Goal: Task Accomplishment & Management: Manage account settings

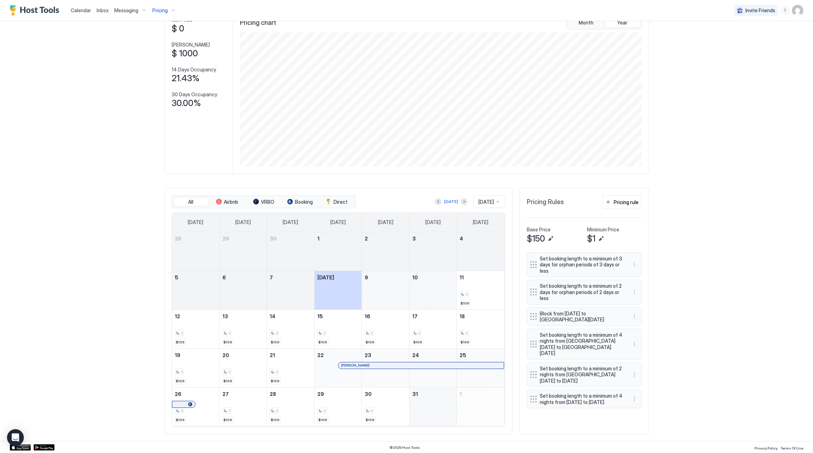
scroll to position [135, 403]
click at [81, 7] on span "Calendar" at bounding box center [81, 10] width 20 height 6
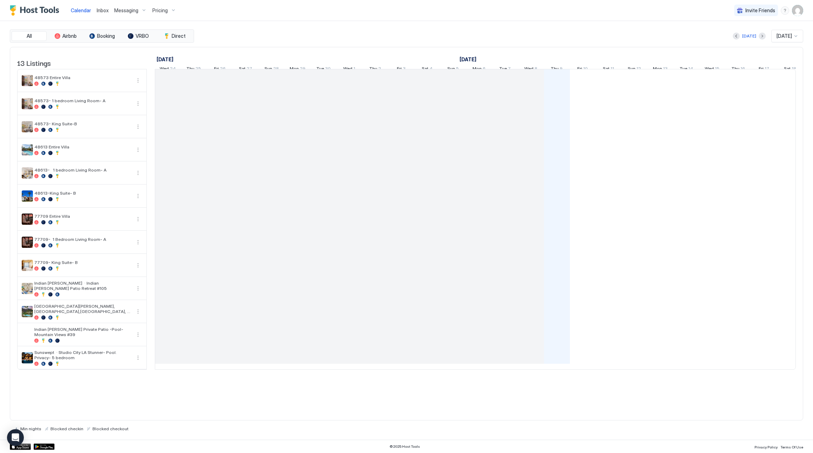
scroll to position [0, 389]
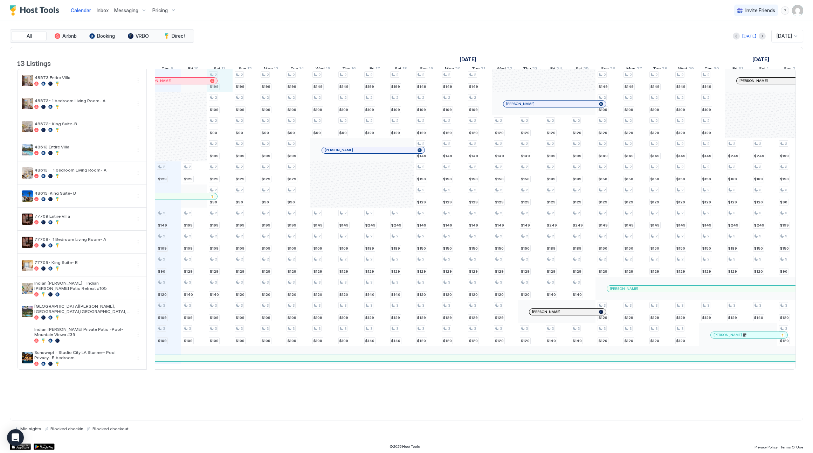
drag, startPoint x: 222, startPoint y: 89, endPoint x: 225, endPoint y: 81, distance: 8.7
click at [225, 81] on div "2 $129 2 $149 2 $109 2 $90 3 $120 3 $109 3 $109 2 $129 2 $199 2 $109 2 $129 3 $…" at bounding box center [608, 219] width 1685 height 300
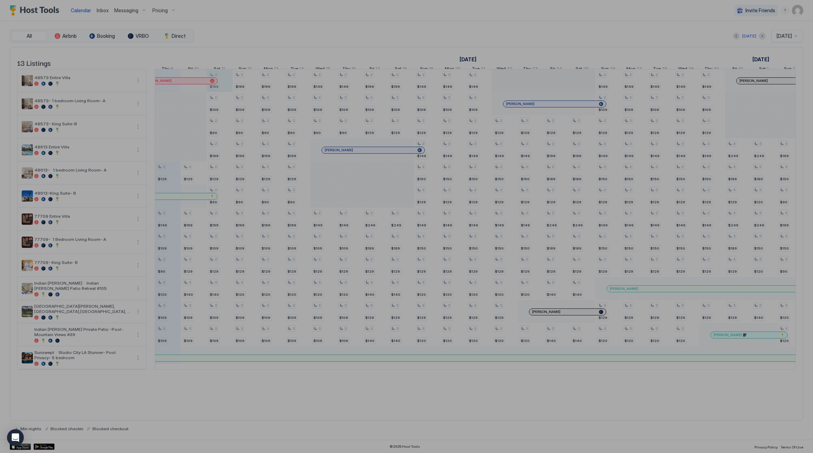
click at [244, 57] on div at bounding box center [406, 226] width 813 height 453
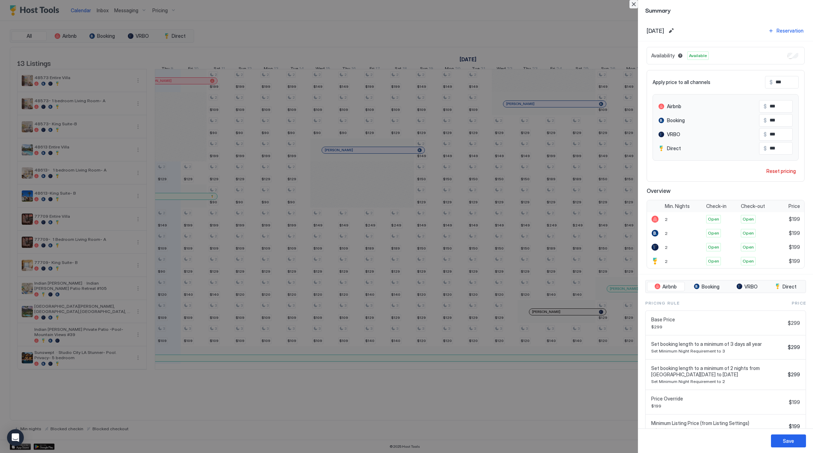
click at [632, 7] on button "Close" at bounding box center [634, 4] width 8 height 8
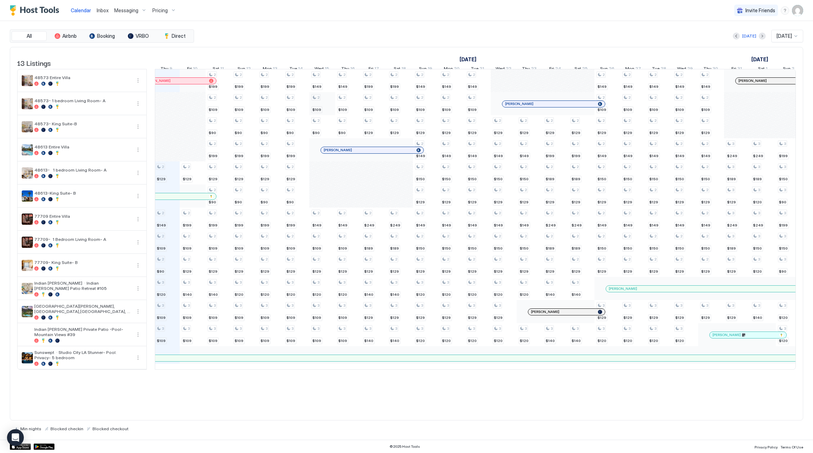
scroll to position [0, 390]
drag, startPoint x: 277, startPoint y: 90, endPoint x: 355, endPoint y: 90, distance: 77.4
click at [355, 90] on div "2 $129 2 $149 2 $109 2 $90 3 $120 3 $109 3 $109 2 $129 2 $199 2 $109 2 $129 3 $…" at bounding box center [607, 219] width 1685 height 300
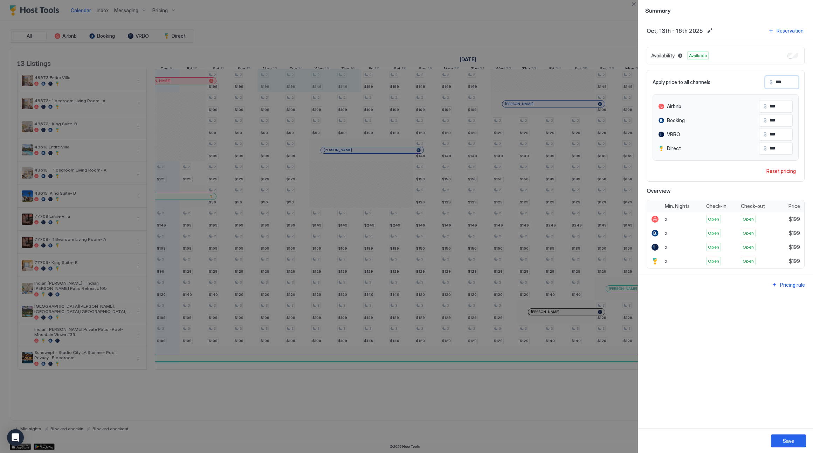
drag, startPoint x: 789, startPoint y: 79, endPoint x: 824, endPoint y: 90, distance: 36.9
click at [813, 90] on html "Calendar Inbox Messaging Pricing Invite Friends SD All Airbnb Booking VRBO Dire…" at bounding box center [406, 226] width 813 height 453
type input "*"
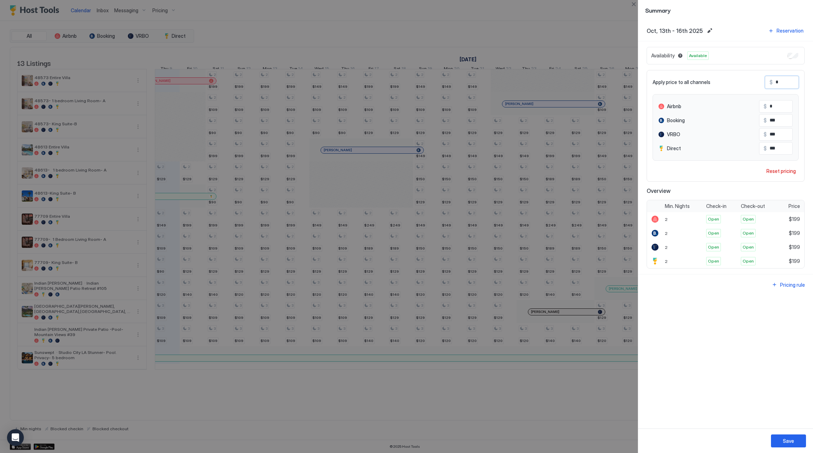
type input "*"
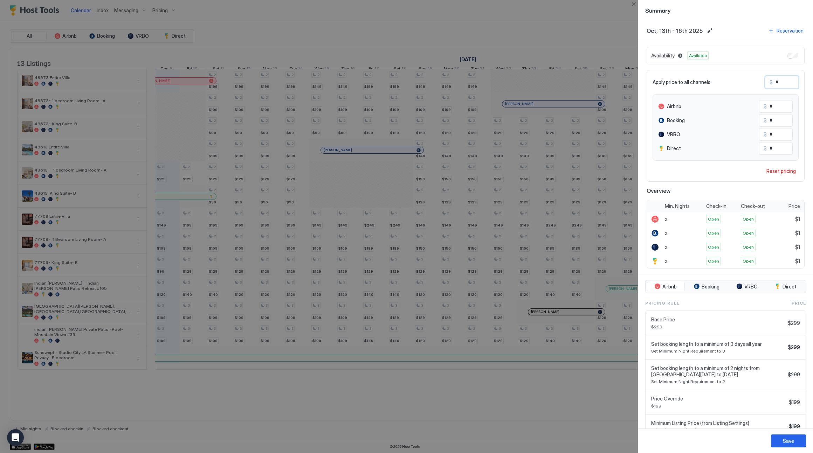
type input "**"
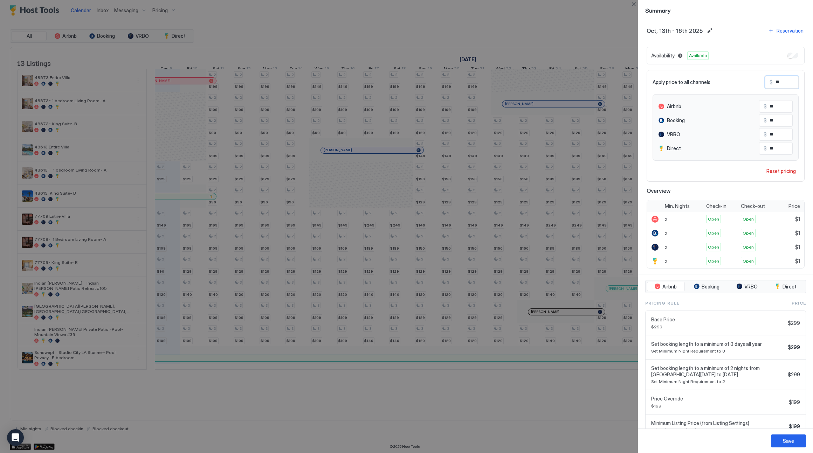
type input "***"
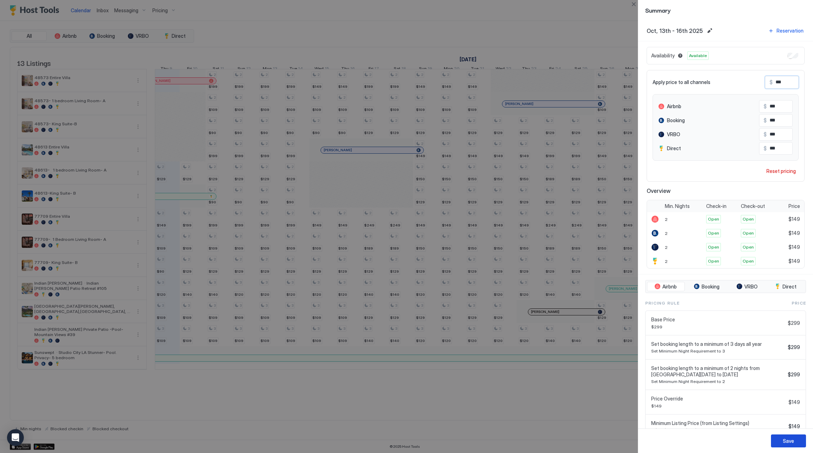
type input "***"
click at [780, 441] on button "Save" at bounding box center [788, 441] width 35 height 13
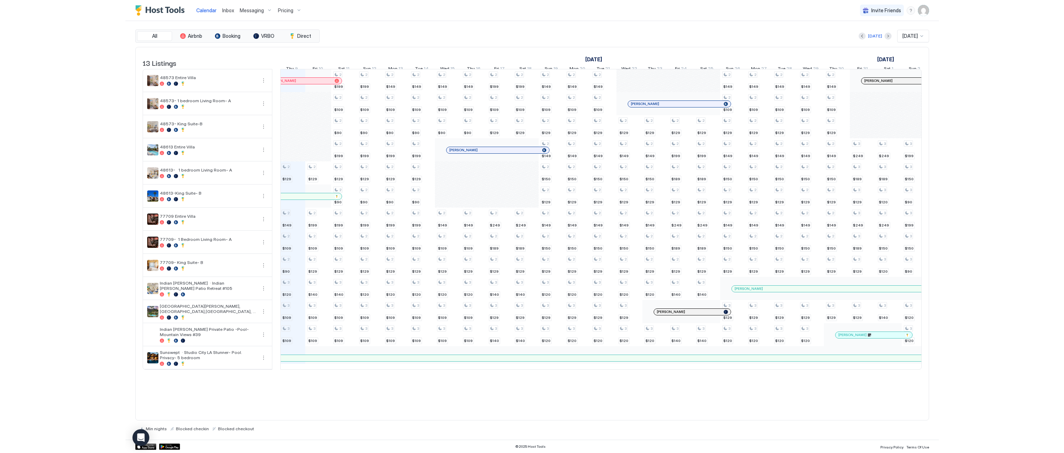
scroll to position [0, 372]
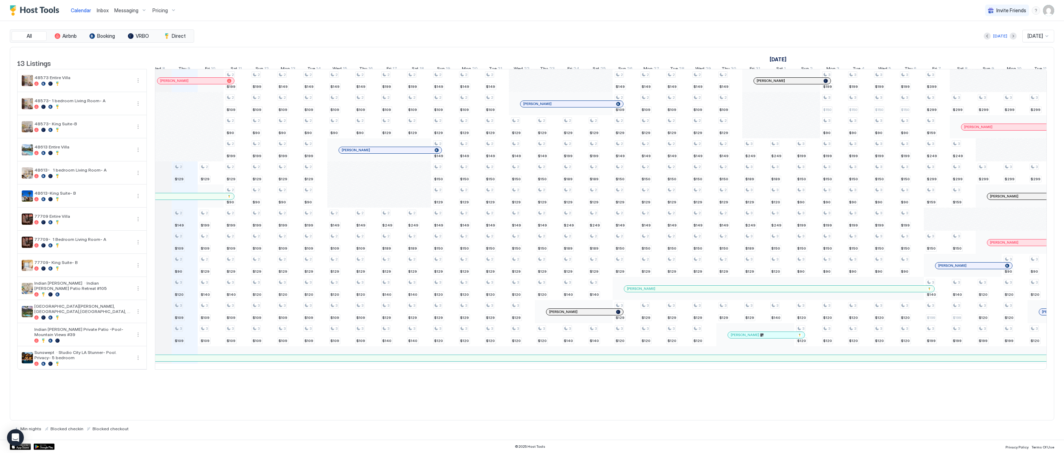
click at [169, 10] on div "Pricing" at bounding box center [164, 11] width 29 height 12
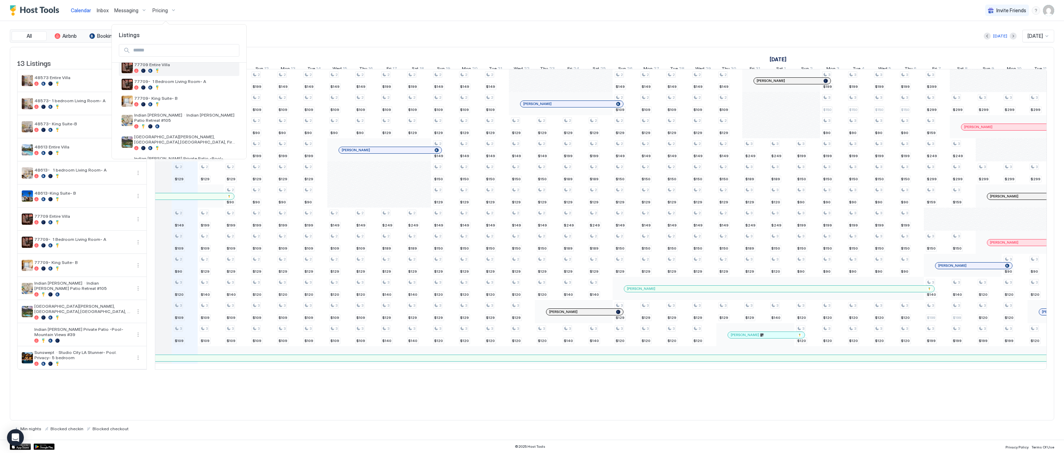
scroll to position [126, 0]
click at [191, 146] on div at bounding box center [185, 148] width 102 height 4
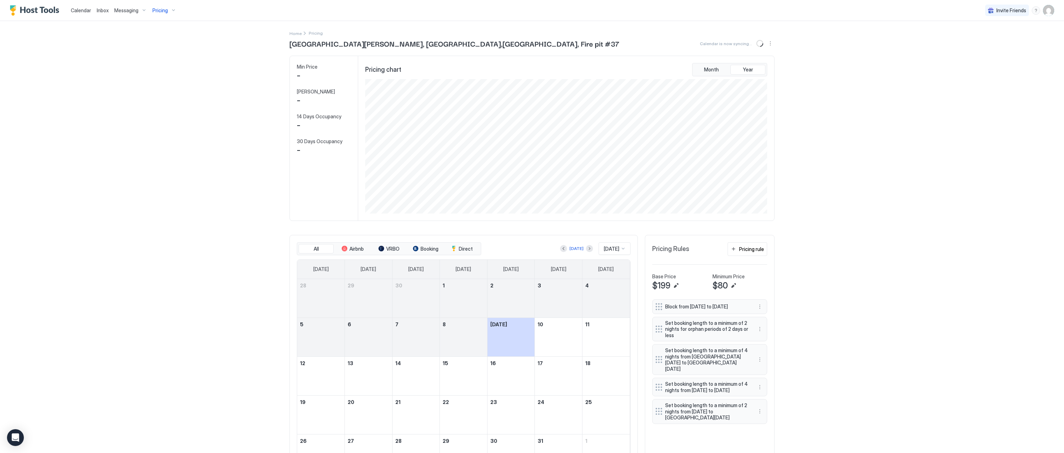
scroll to position [135, 403]
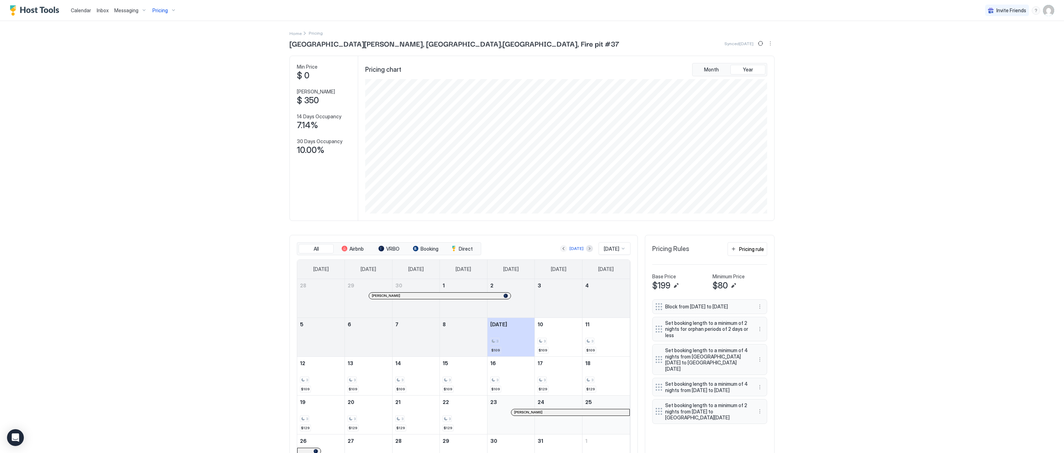
click at [560, 250] on button "Previous month" at bounding box center [563, 248] width 7 height 7
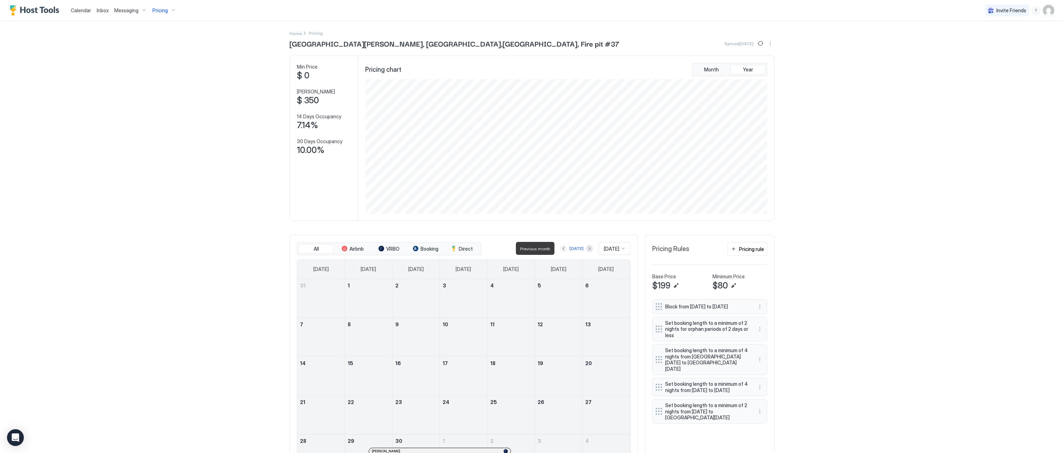
click at [560, 250] on button "Previous month" at bounding box center [563, 248] width 7 height 7
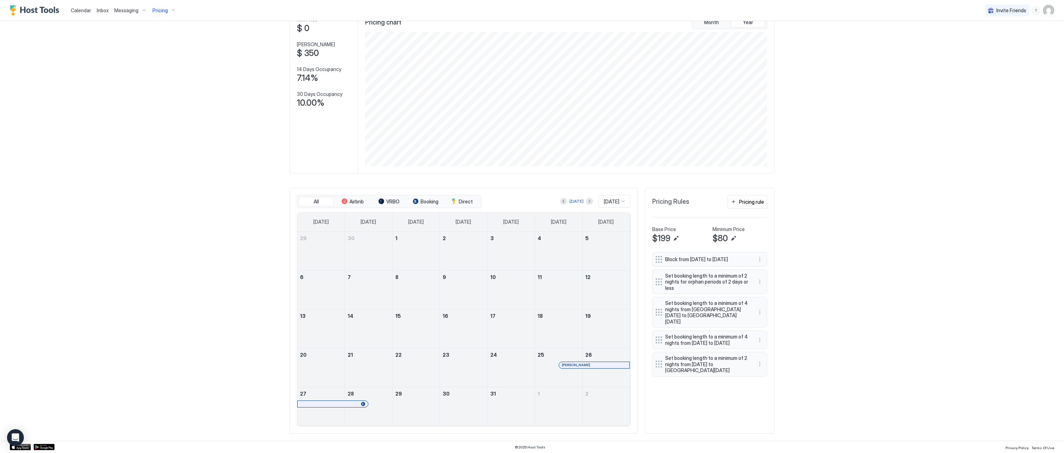
scroll to position [47, 0]
click at [563, 365] on div at bounding box center [563, 366] width 6 height 6
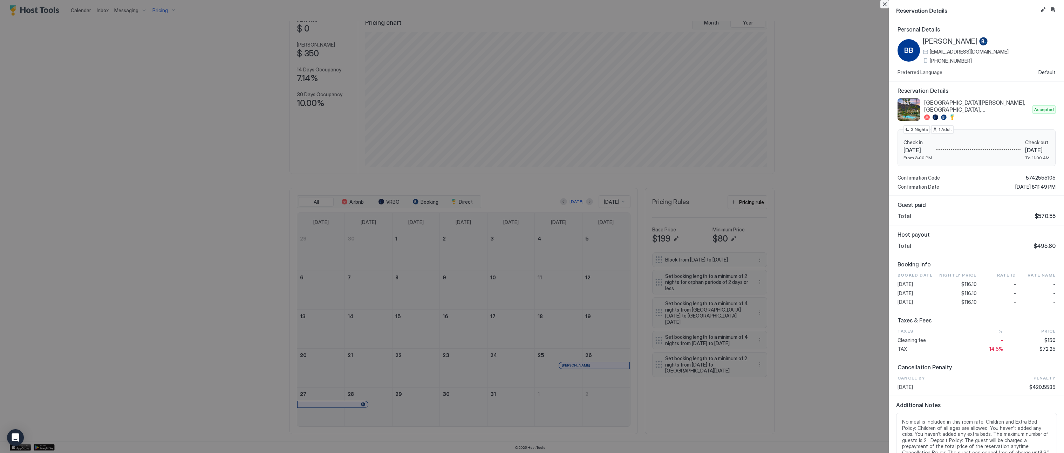
click at [813, 6] on button "Close" at bounding box center [884, 4] width 8 height 8
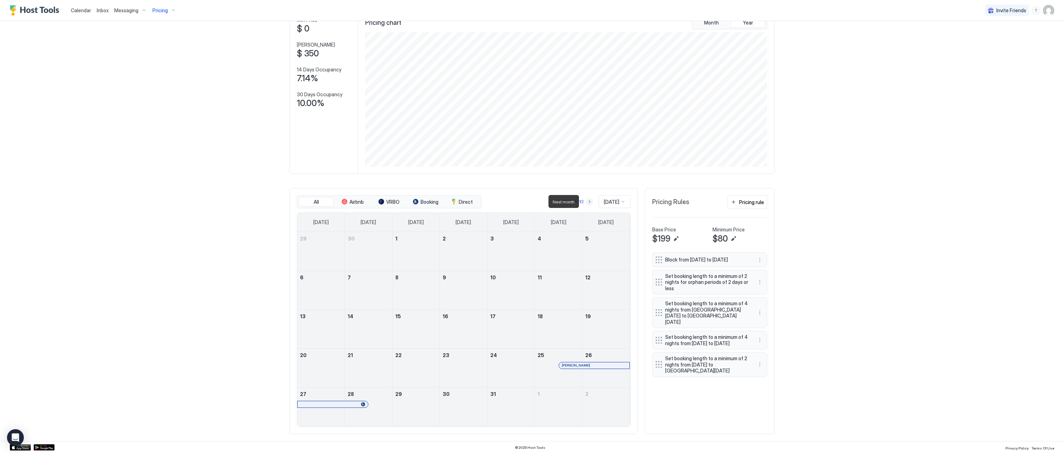
click at [586, 201] on button "Next month" at bounding box center [589, 201] width 7 height 7
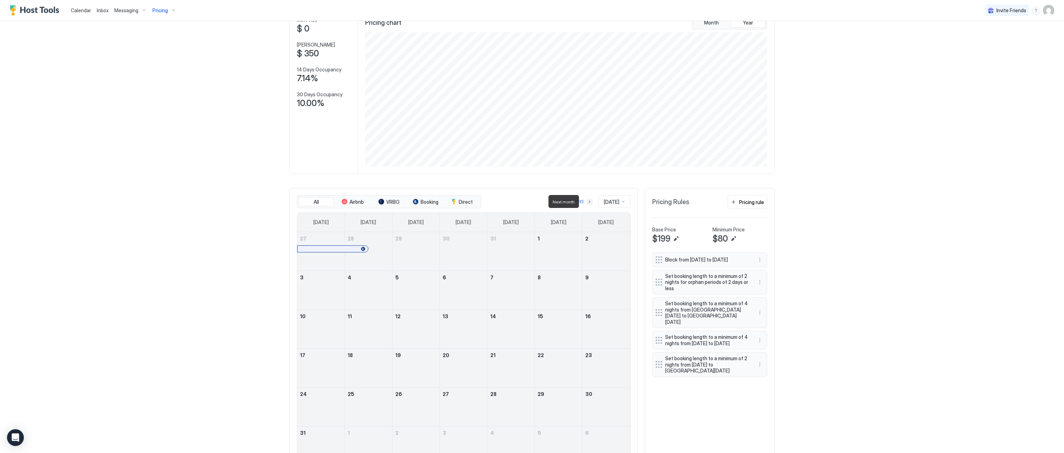
scroll to position [33, 0]
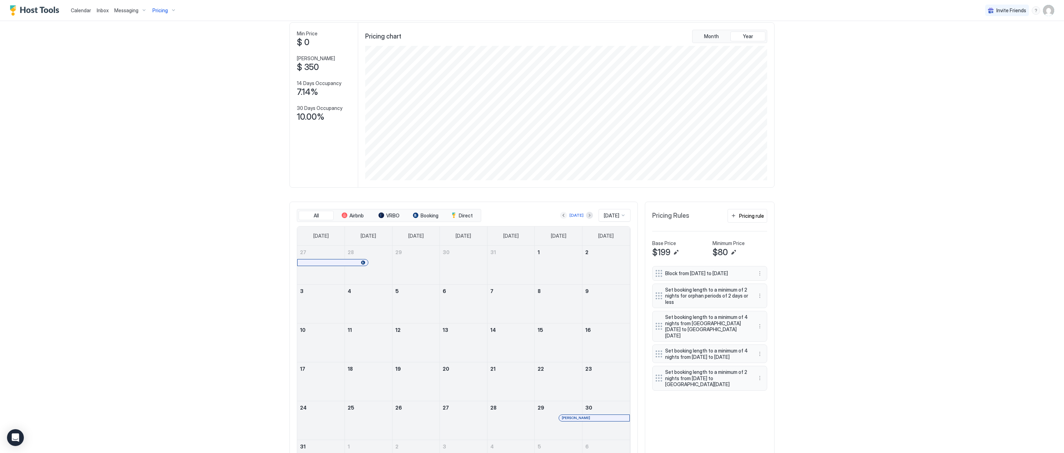
click at [560, 217] on button "Previous month" at bounding box center [563, 215] width 7 height 7
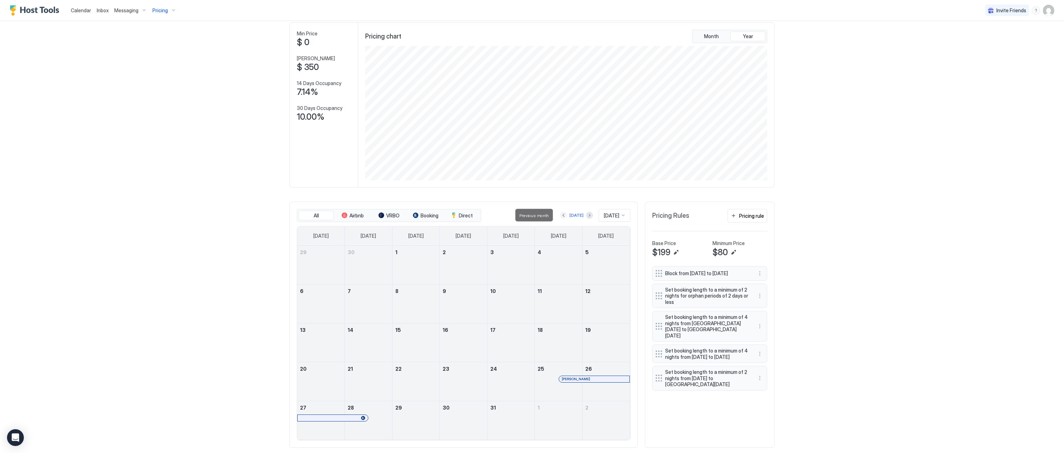
scroll to position [5, 0]
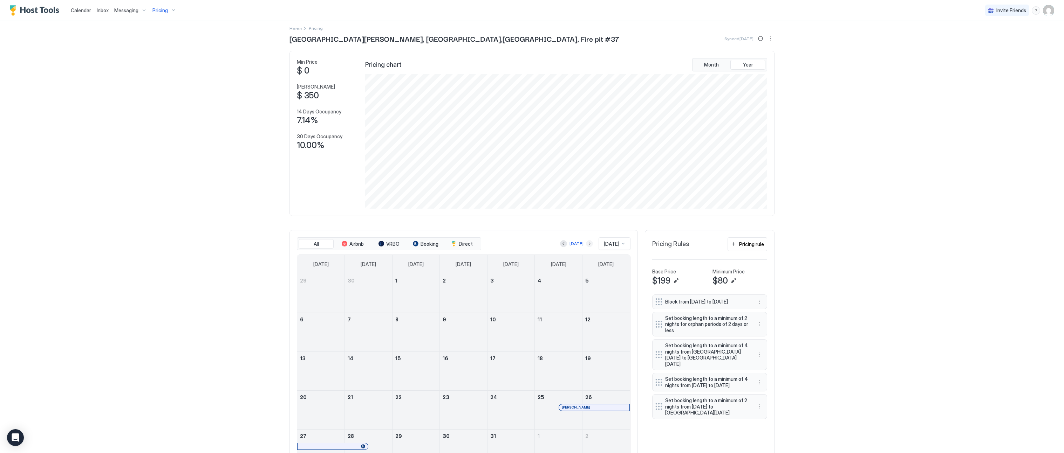
click at [586, 244] on button "Next month" at bounding box center [589, 243] width 7 height 7
click at [346, 288] on div at bounding box center [332, 291] width 70 height 6
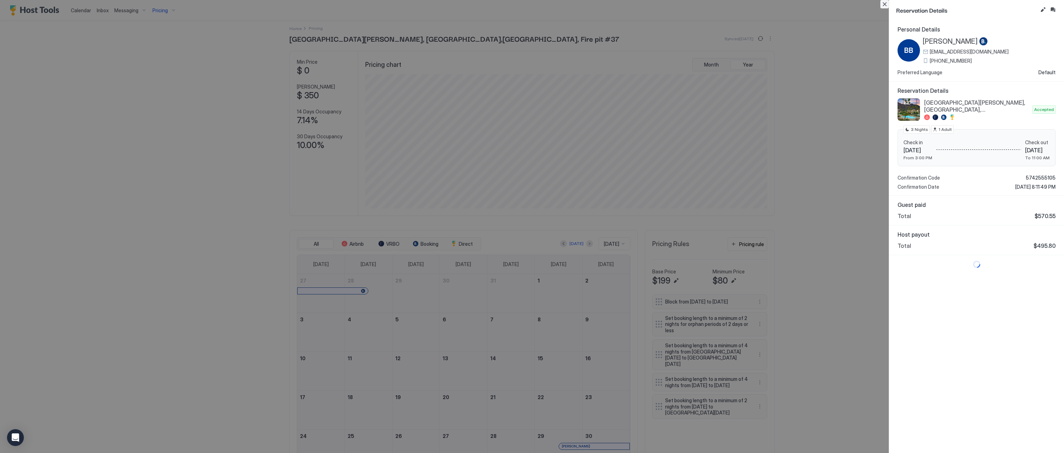
drag, startPoint x: 883, startPoint y: 5, endPoint x: 890, endPoint y: 19, distance: 14.7
click at [813, 6] on button "Close" at bounding box center [884, 4] width 8 height 8
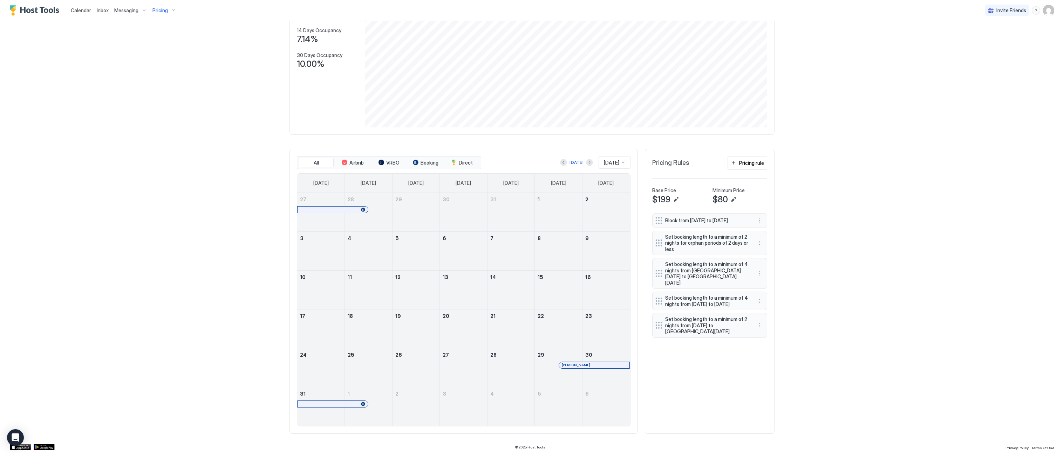
scroll to position [86, 0]
click at [568, 363] on span "Gaspar Uriarte" at bounding box center [576, 365] width 28 height 5
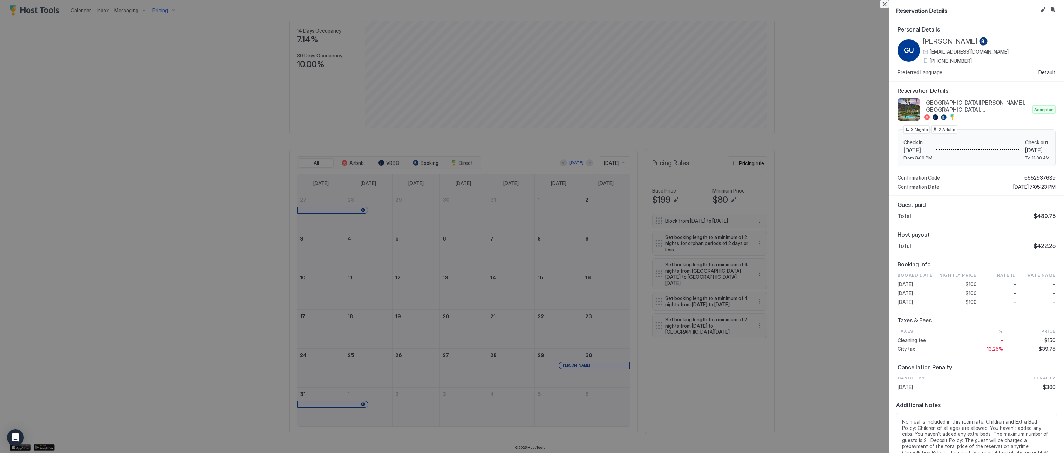
click at [813, 4] on button "Close" at bounding box center [884, 4] width 8 height 8
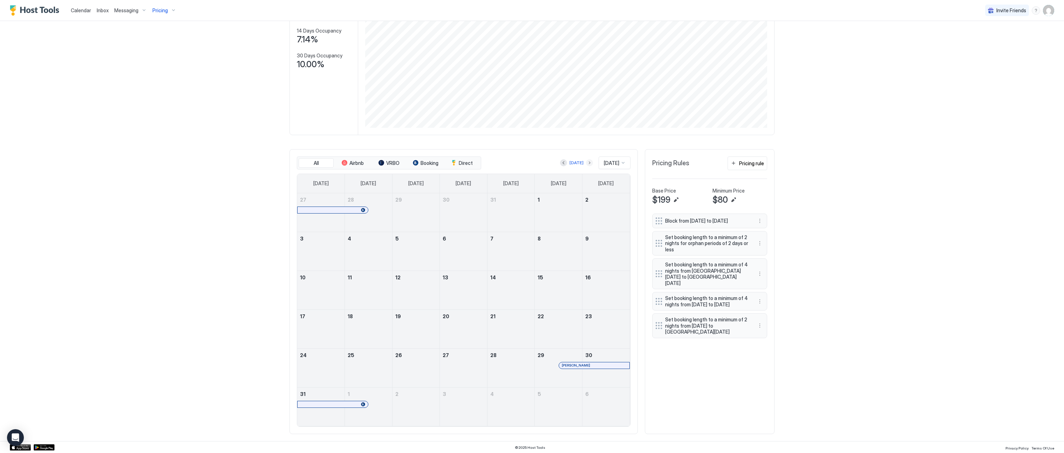
click at [586, 162] on button "Next month" at bounding box center [589, 162] width 7 height 7
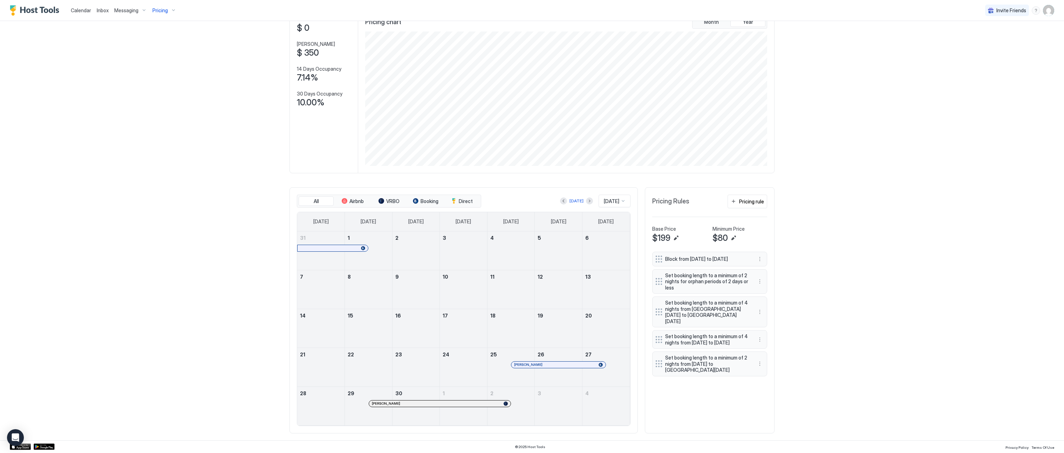
scroll to position [47, 0]
click at [518, 365] on div at bounding box center [518, 366] width 6 height 6
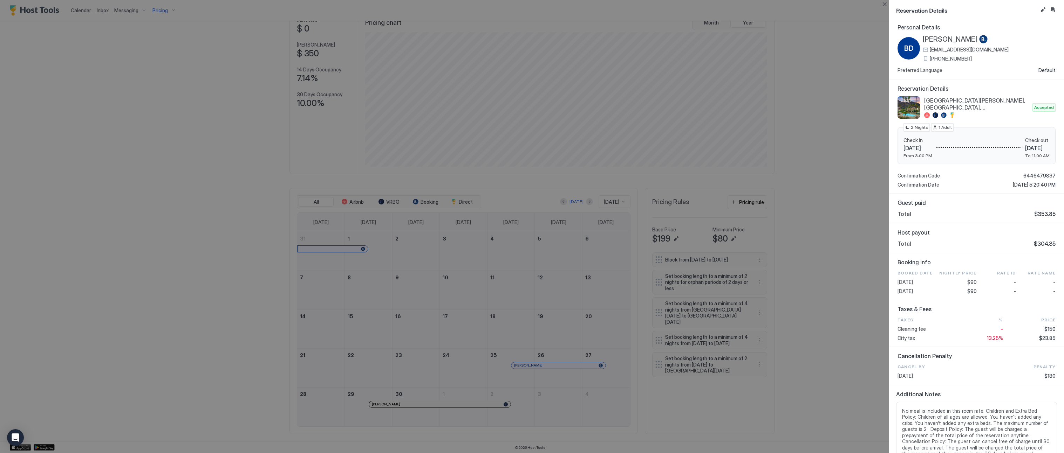
scroll to position [2, 0]
click at [813, 5] on button "Close" at bounding box center [884, 4] width 8 height 8
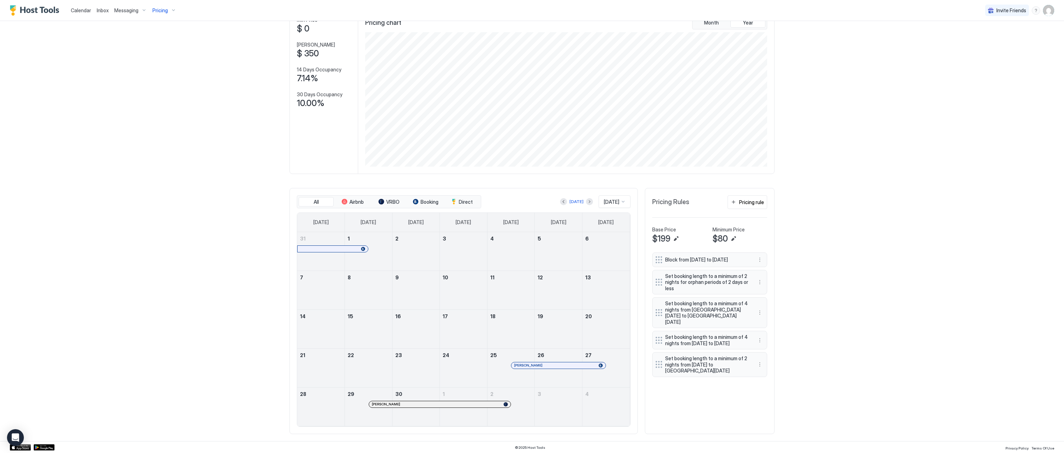
click at [323, 247] on div at bounding box center [332, 249] width 65 height 4
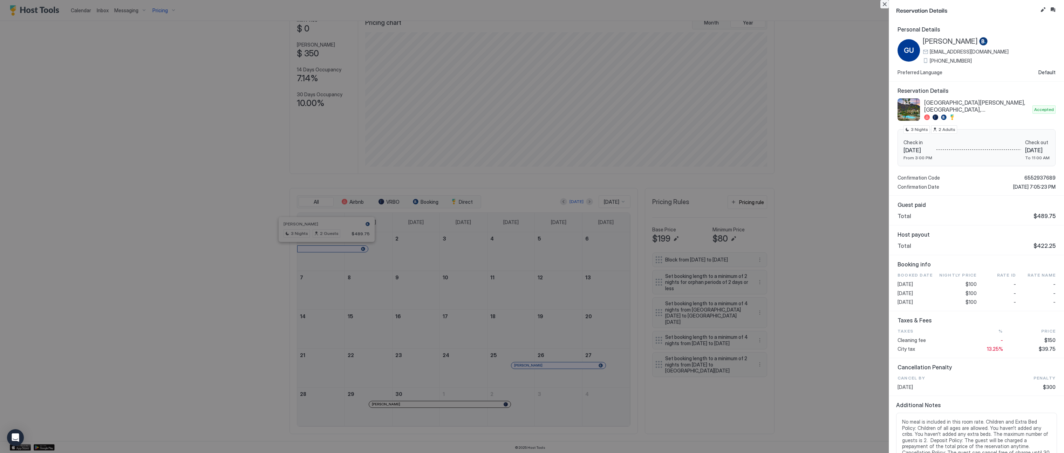
click at [813, 3] on button "Close" at bounding box center [884, 4] width 8 height 8
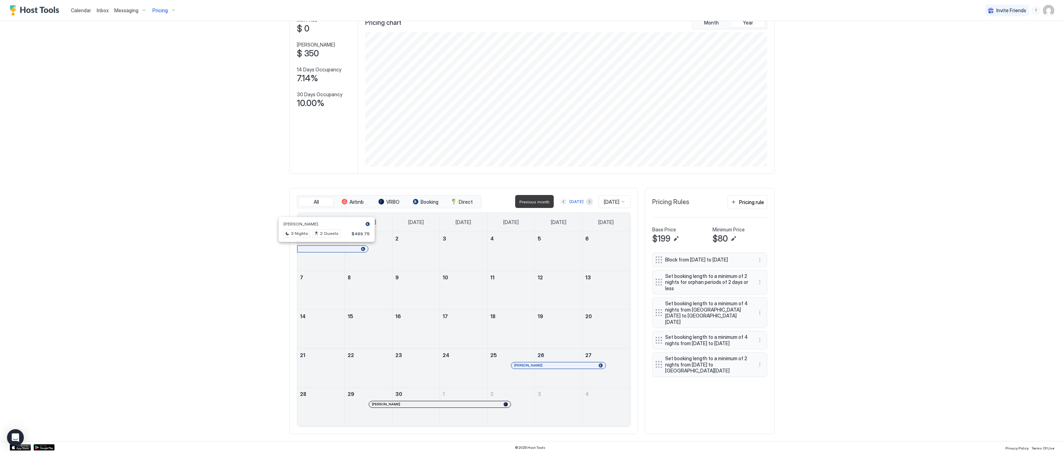
click at [560, 200] on button "Previous month" at bounding box center [563, 201] width 7 height 7
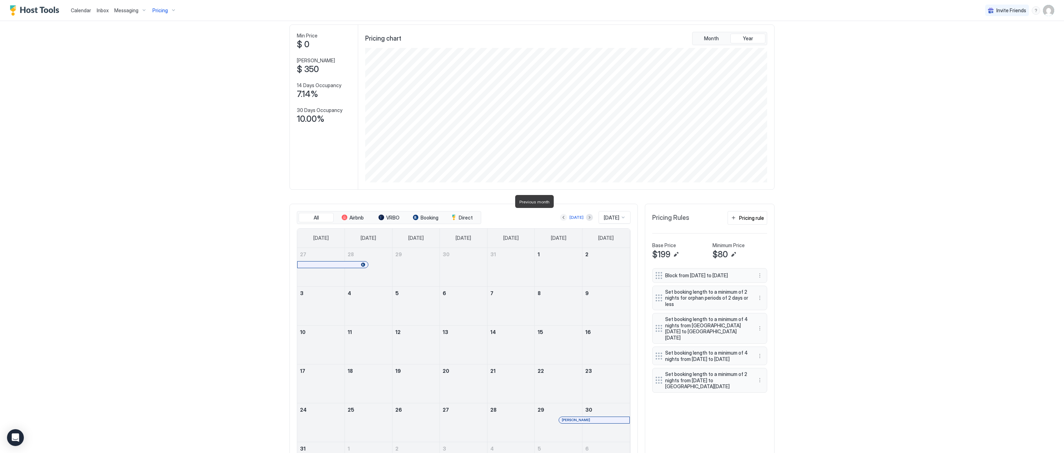
scroll to position [30, 0]
click at [560, 218] on button "Previous month" at bounding box center [563, 218] width 7 height 7
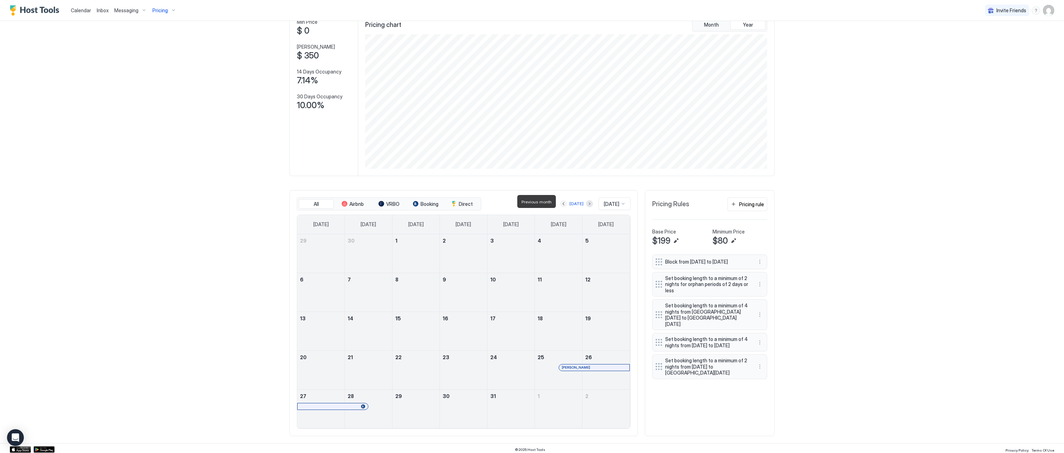
scroll to position [47, 0]
click at [567, 367] on span "Brian Burns" at bounding box center [576, 365] width 28 height 5
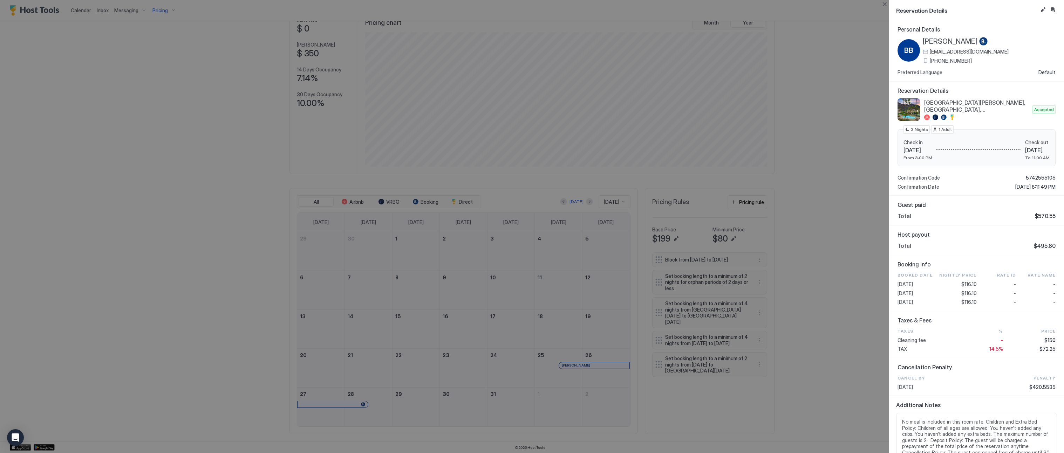
scroll to position [1, 0]
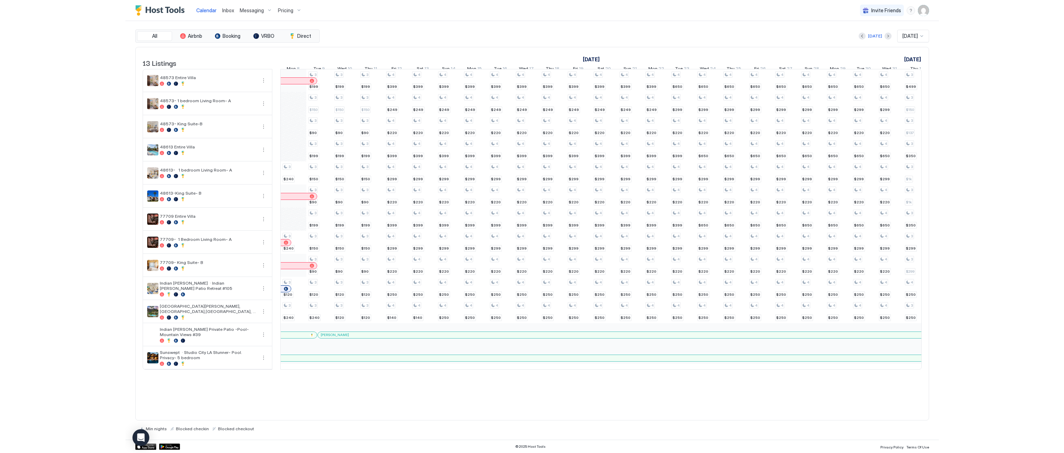
scroll to position [0, 389]
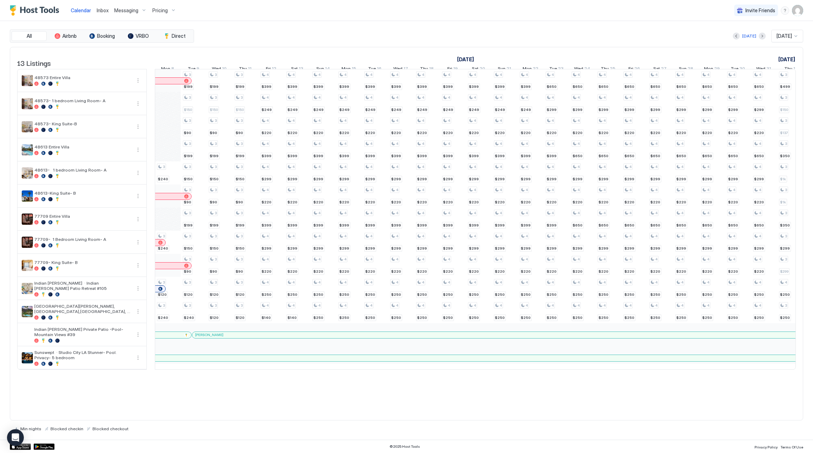
click at [800, 13] on img "User profile" at bounding box center [797, 10] width 11 height 11
click at [769, 36] on div "Settings" at bounding box center [758, 39] width 89 height 12
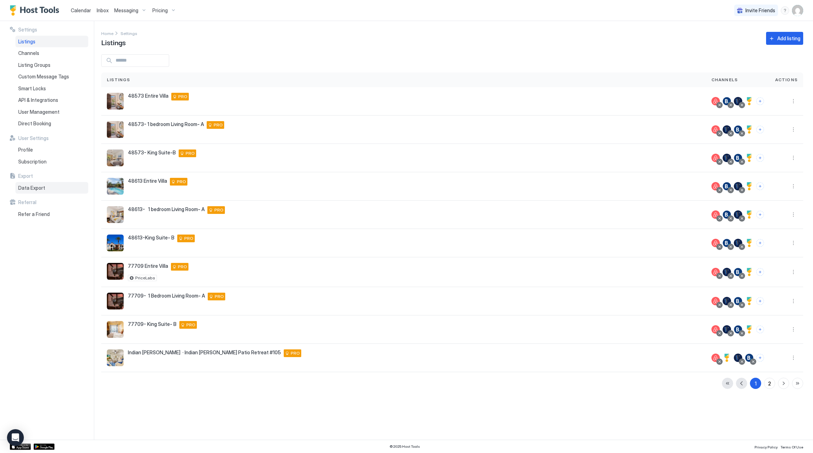
click at [36, 189] on div "Data Export" at bounding box center [51, 188] width 73 height 12
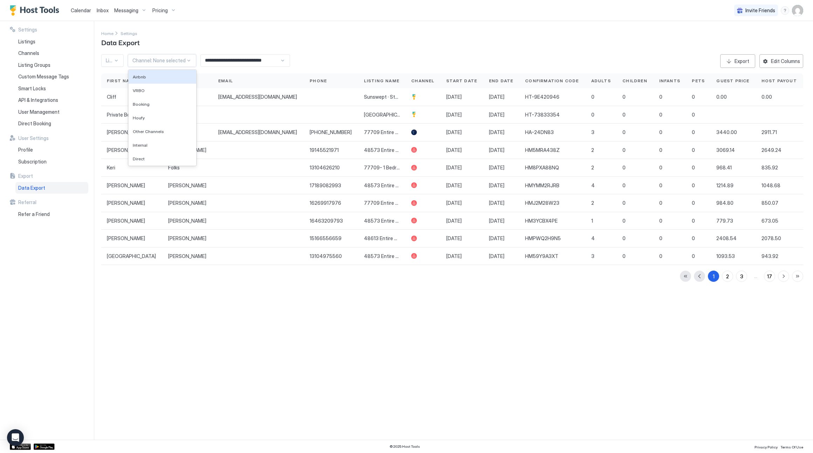
click at [170, 62] on div "Channel: None selected" at bounding box center [158, 60] width 53 height 6
click at [116, 62] on div at bounding box center [116, 61] width 6 height 6
click at [148, 95] on div "[PERSON_NAME]" at bounding box center [154, 100] width 104 height 14
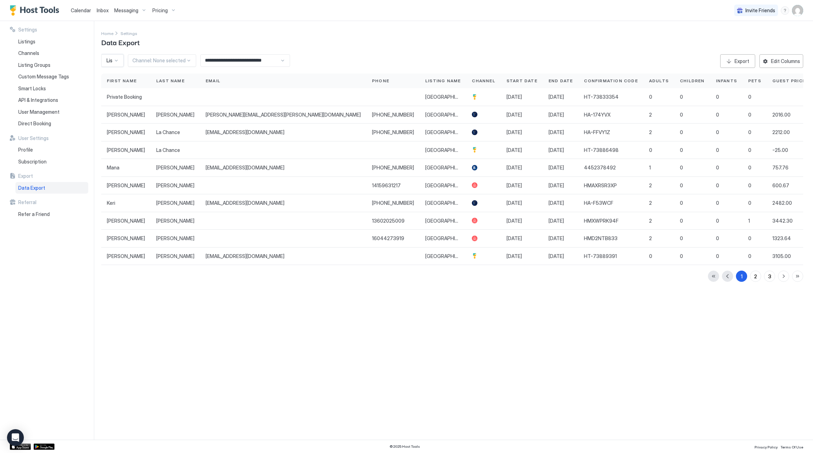
click at [237, 64] on input "**********" at bounding box center [240, 61] width 79 height 12
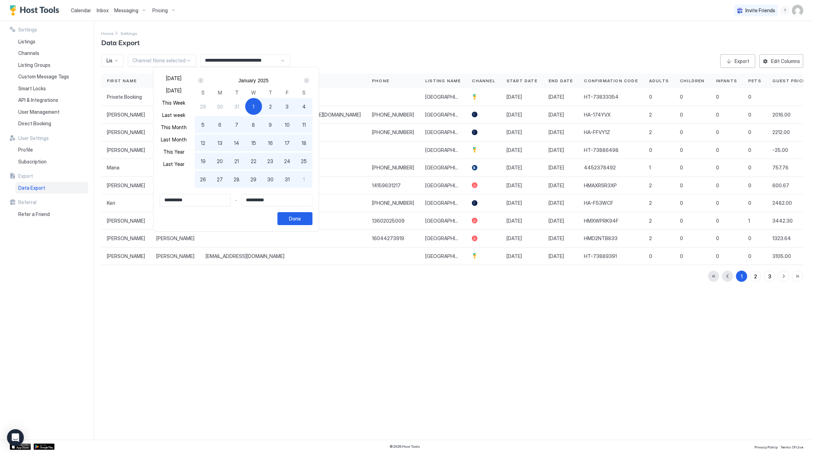
click at [309, 79] on div "Next" at bounding box center [307, 81] width 6 height 6
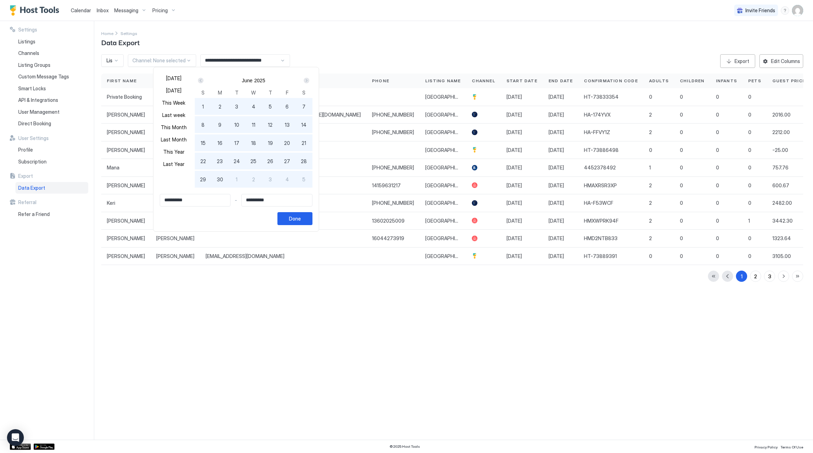
click at [309, 79] on div "Next" at bounding box center [307, 81] width 6 height 6
click at [240, 104] on div "1" at bounding box center [236, 106] width 17 height 17
type input "**********"
click at [309, 81] on div "Next" at bounding box center [307, 81] width 6 height 6
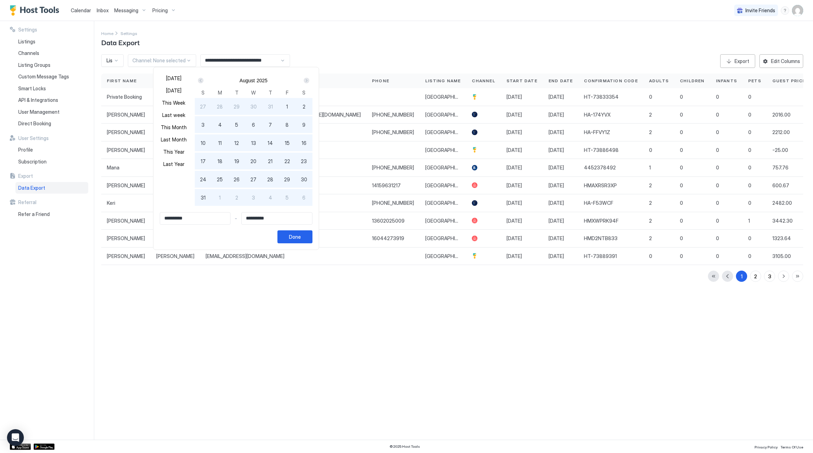
click at [309, 81] on div "Next" at bounding box center [307, 81] width 6 height 6
click at [240, 181] on span "30" at bounding box center [237, 179] width 6 height 7
type input "**********"
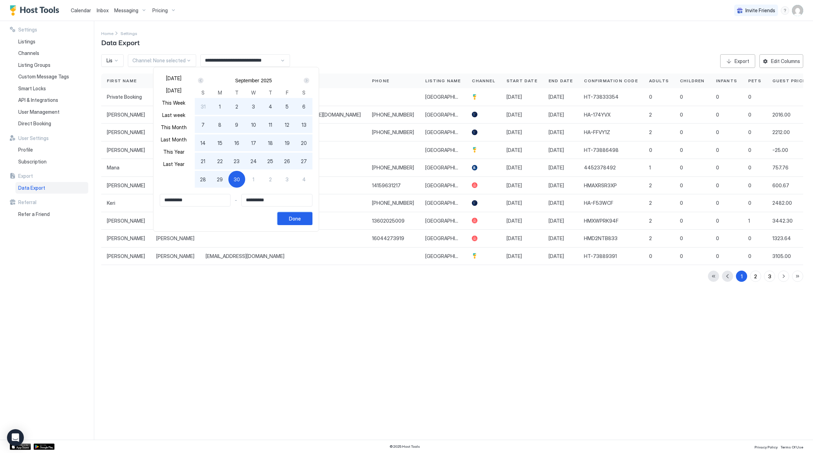
click at [311, 223] on button "Done" at bounding box center [294, 218] width 35 height 13
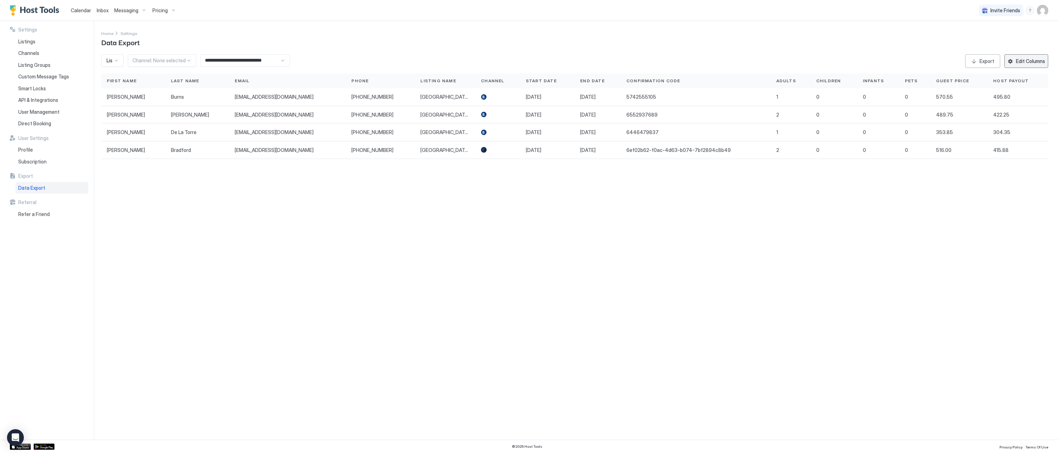
click at [813, 63] on div "Edit Columns" at bounding box center [1030, 60] width 29 height 7
